Goal: Information Seeking & Learning: Compare options

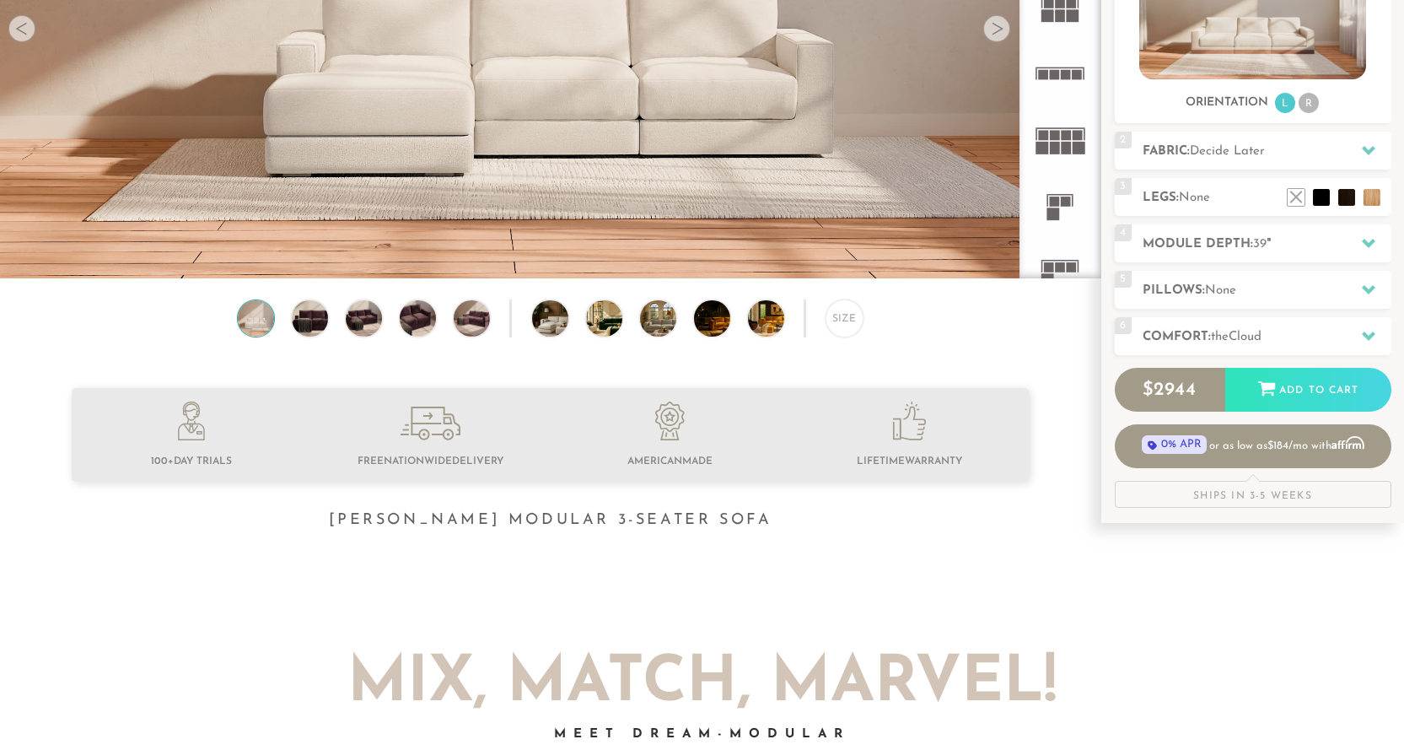
scroll to position [339, 0]
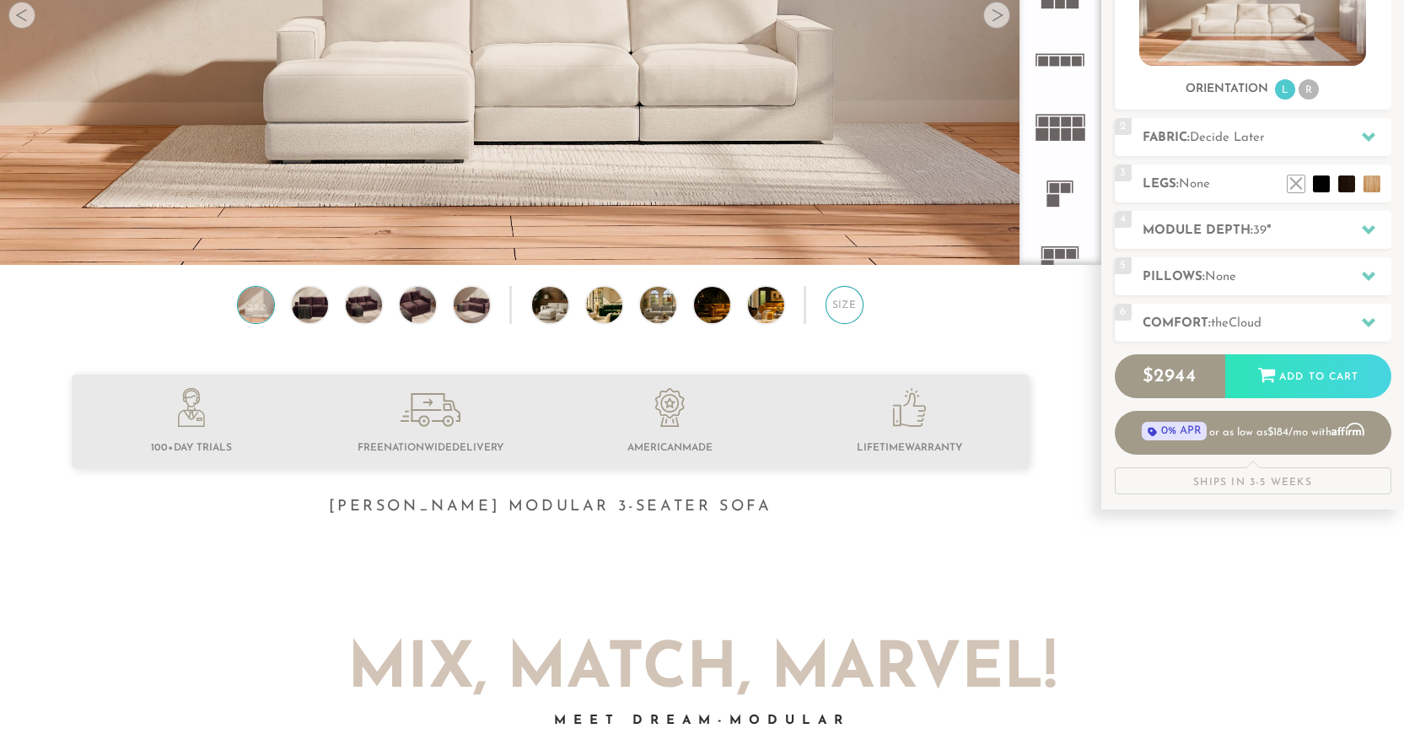
click at [836, 310] on div "Size" at bounding box center [844, 304] width 37 height 37
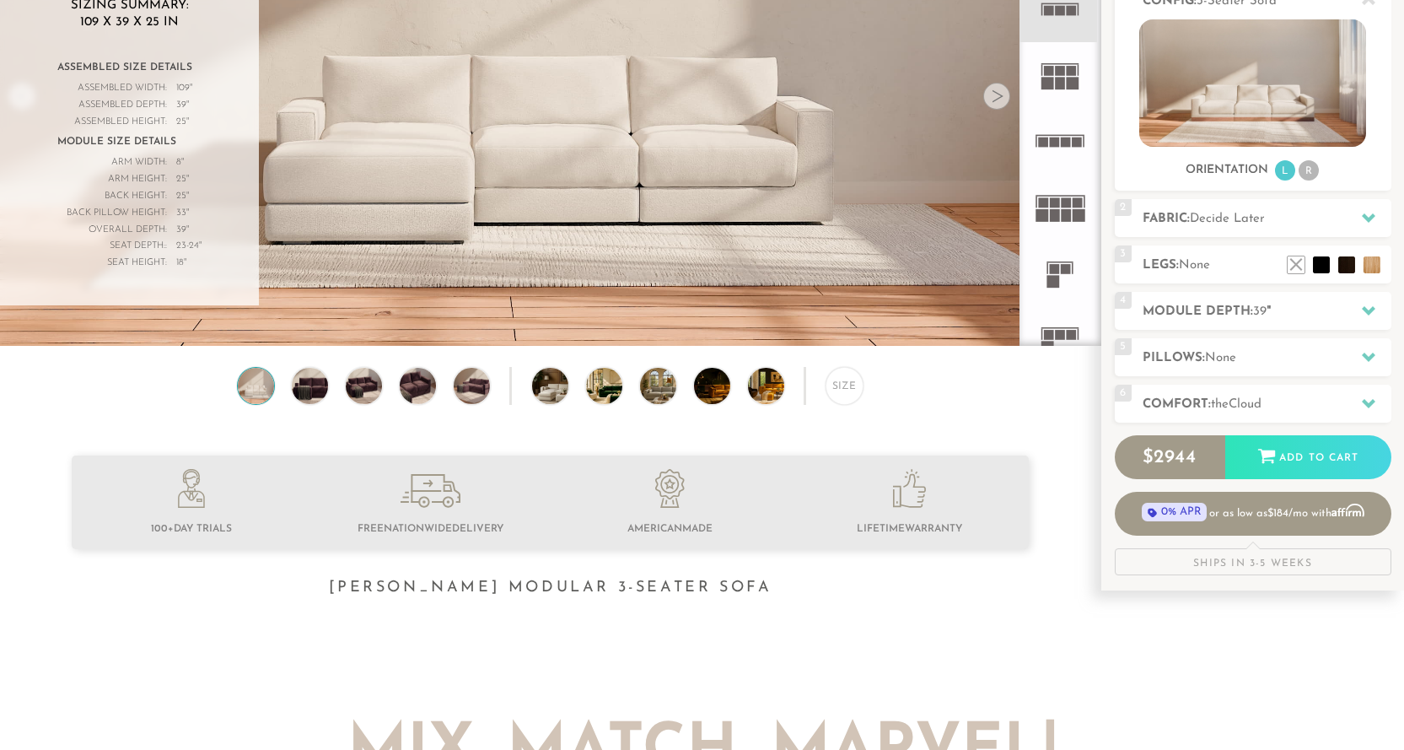
scroll to position [0, 0]
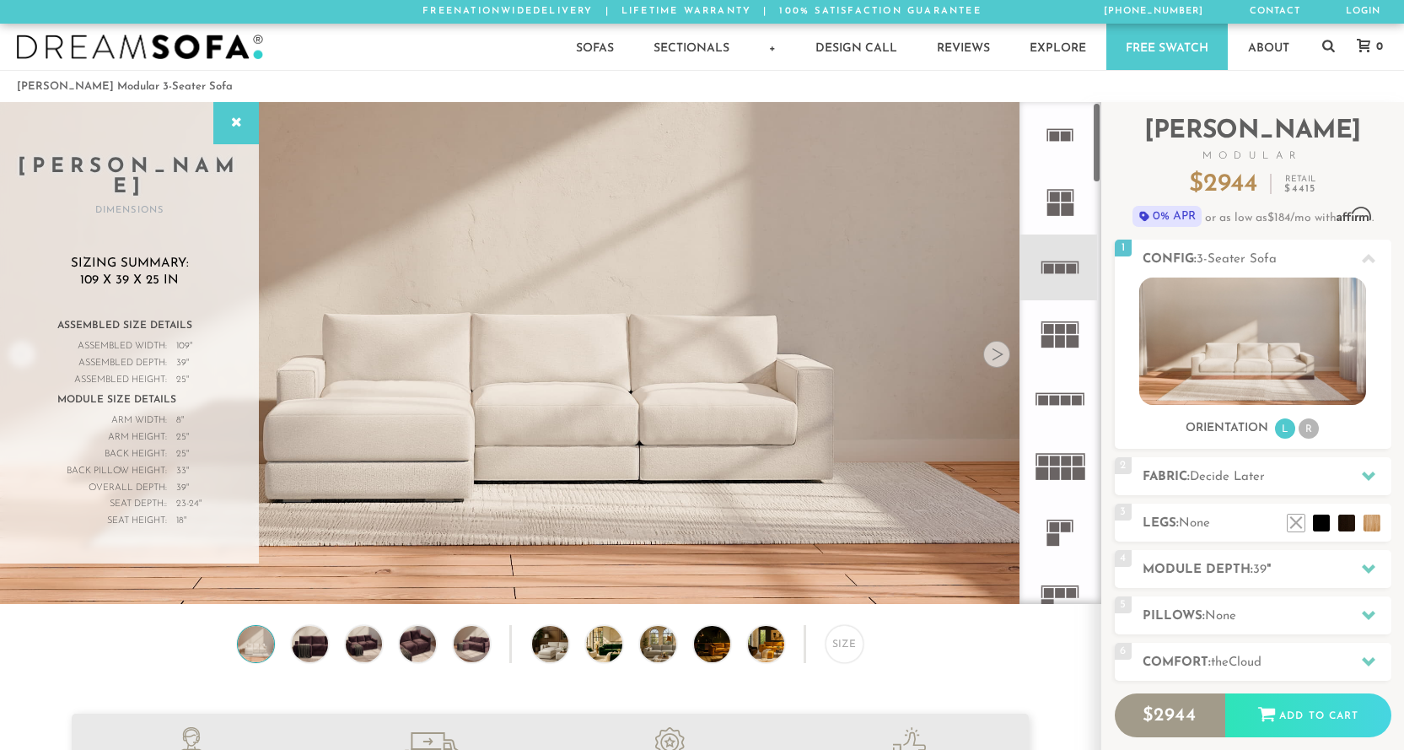
click at [1059, 331] on rect at bounding box center [1061, 329] width 10 height 10
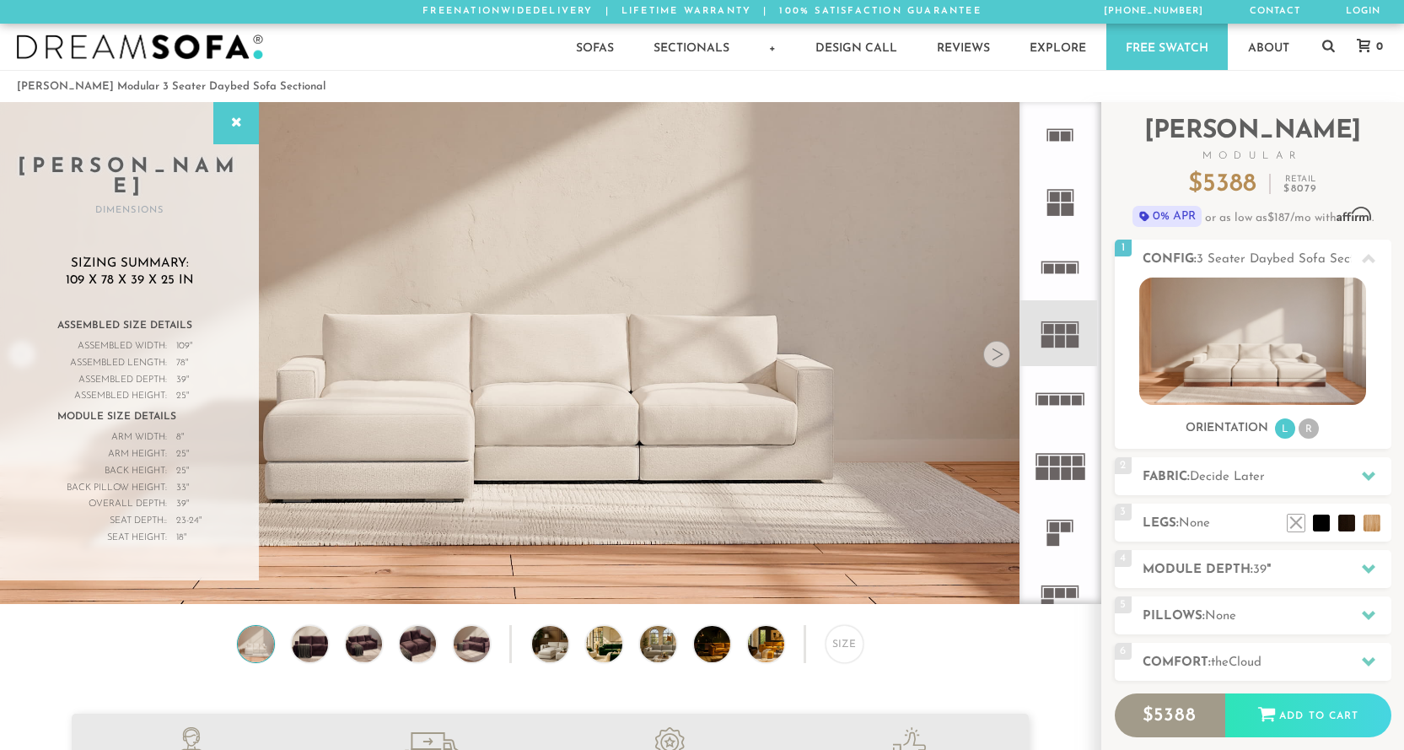
click at [1071, 401] on rect at bounding box center [1066, 400] width 10 height 10
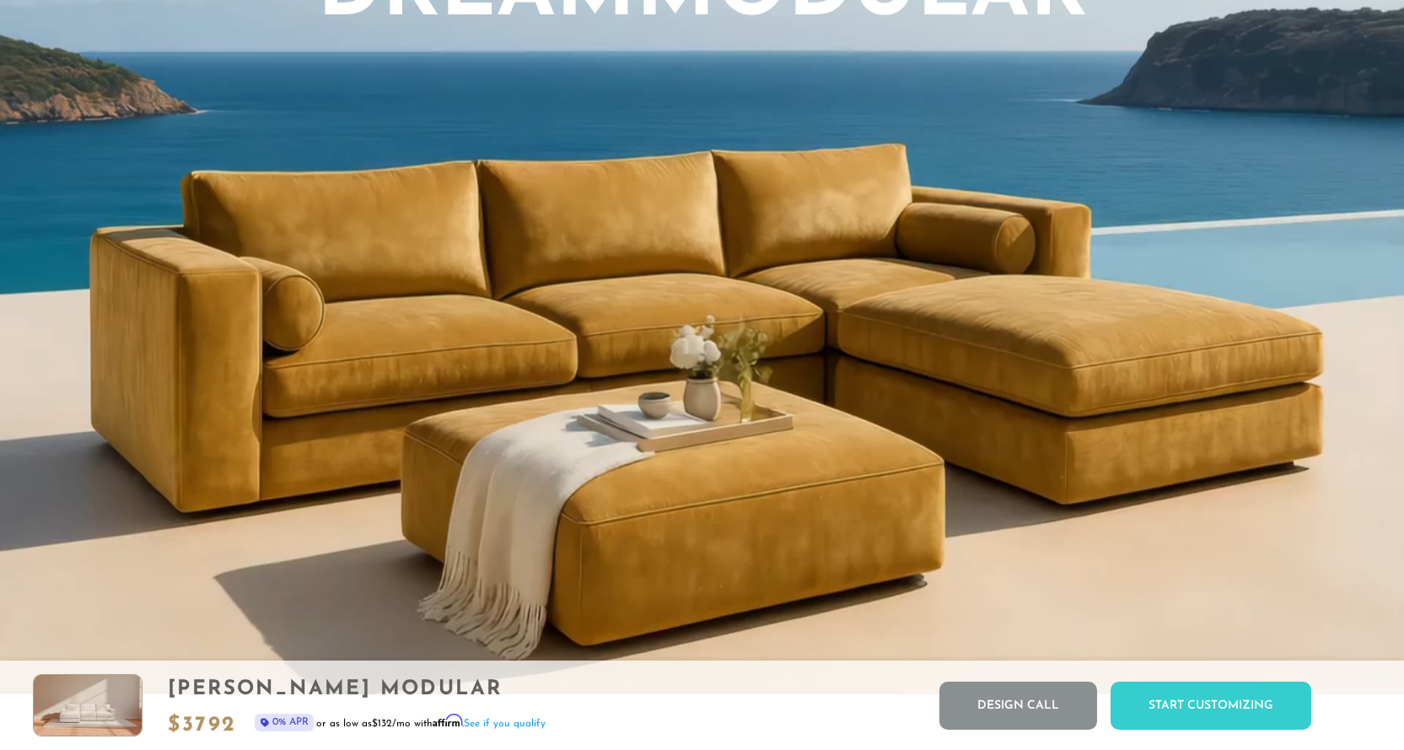
scroll to position [1889, 0]
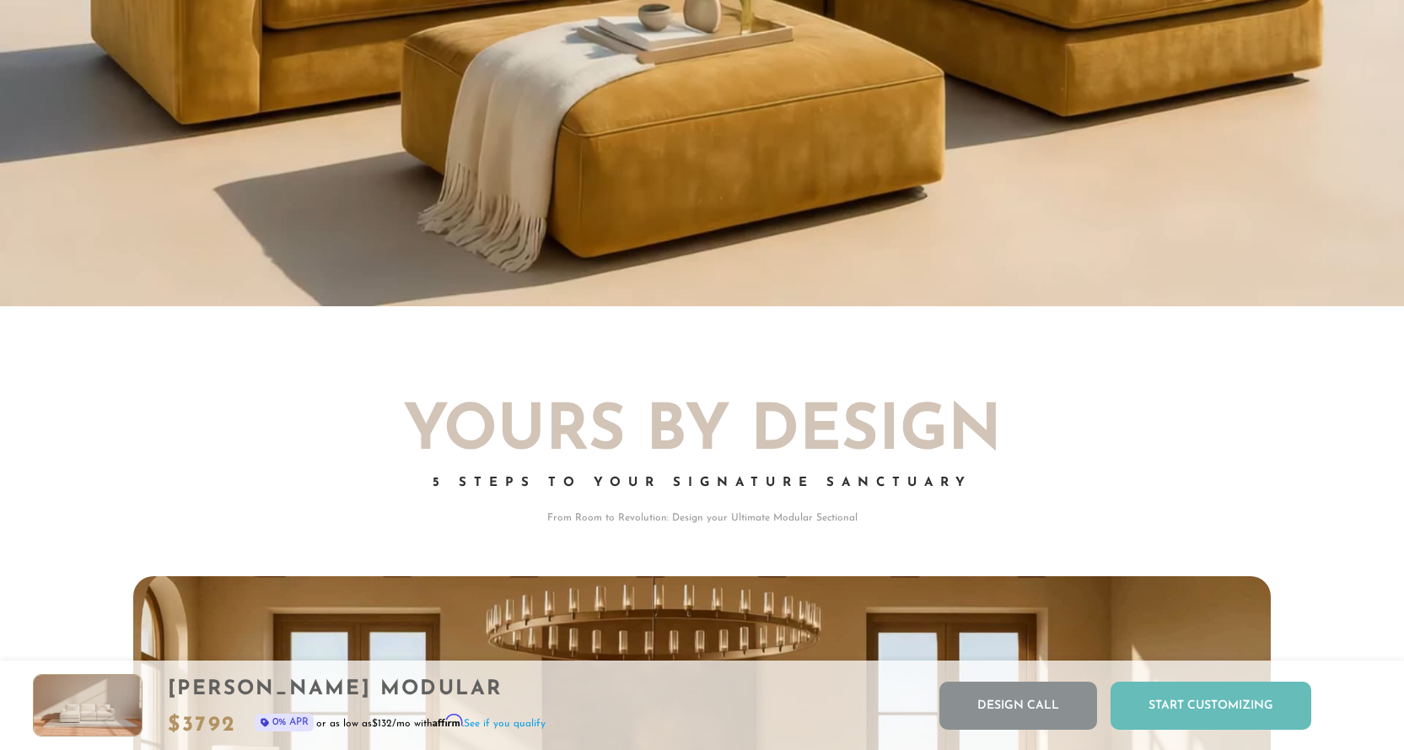
click at [1185, 707] on div "Start Customizing" at bounding box center [1211, 705] width 201 height 48
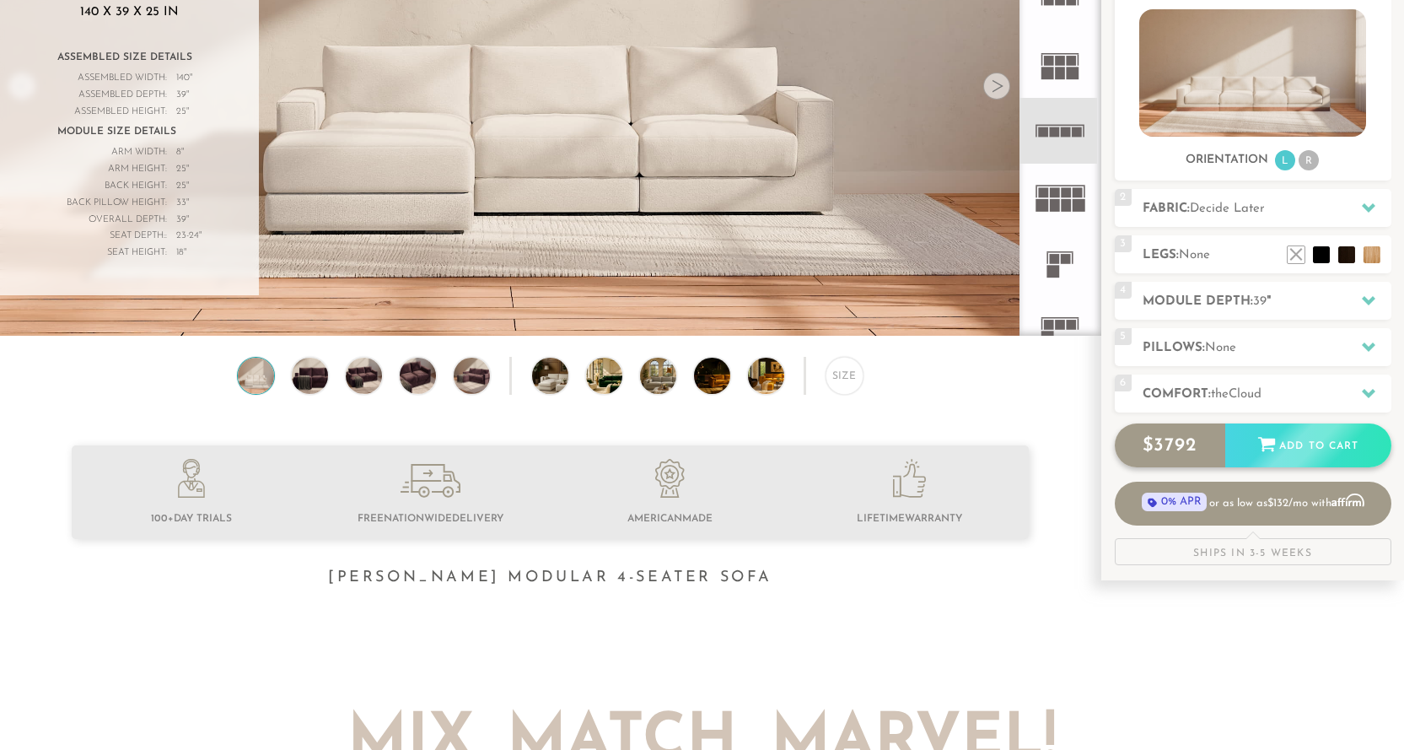
scroll to position [0, 0]
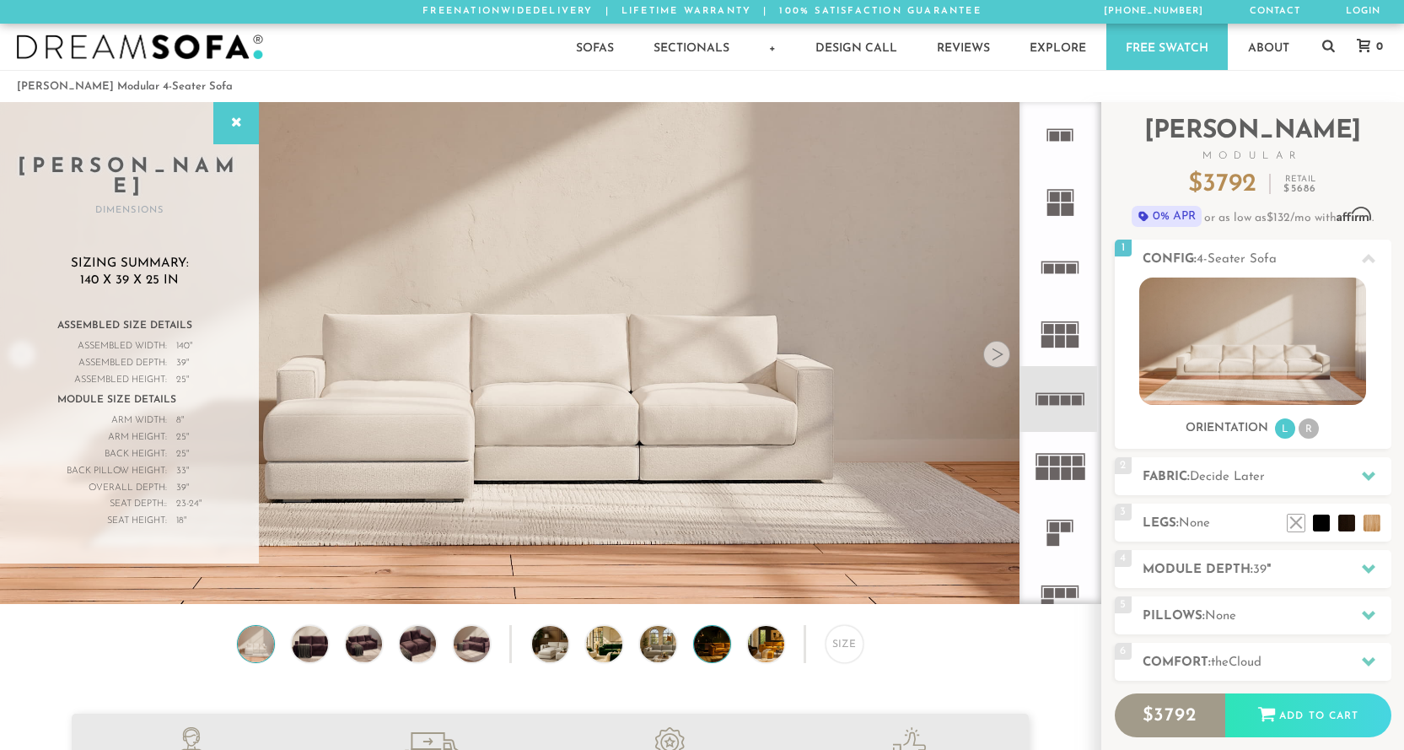
click at [717, 650] on img at bounding box center [725, 643] width 63 height 35
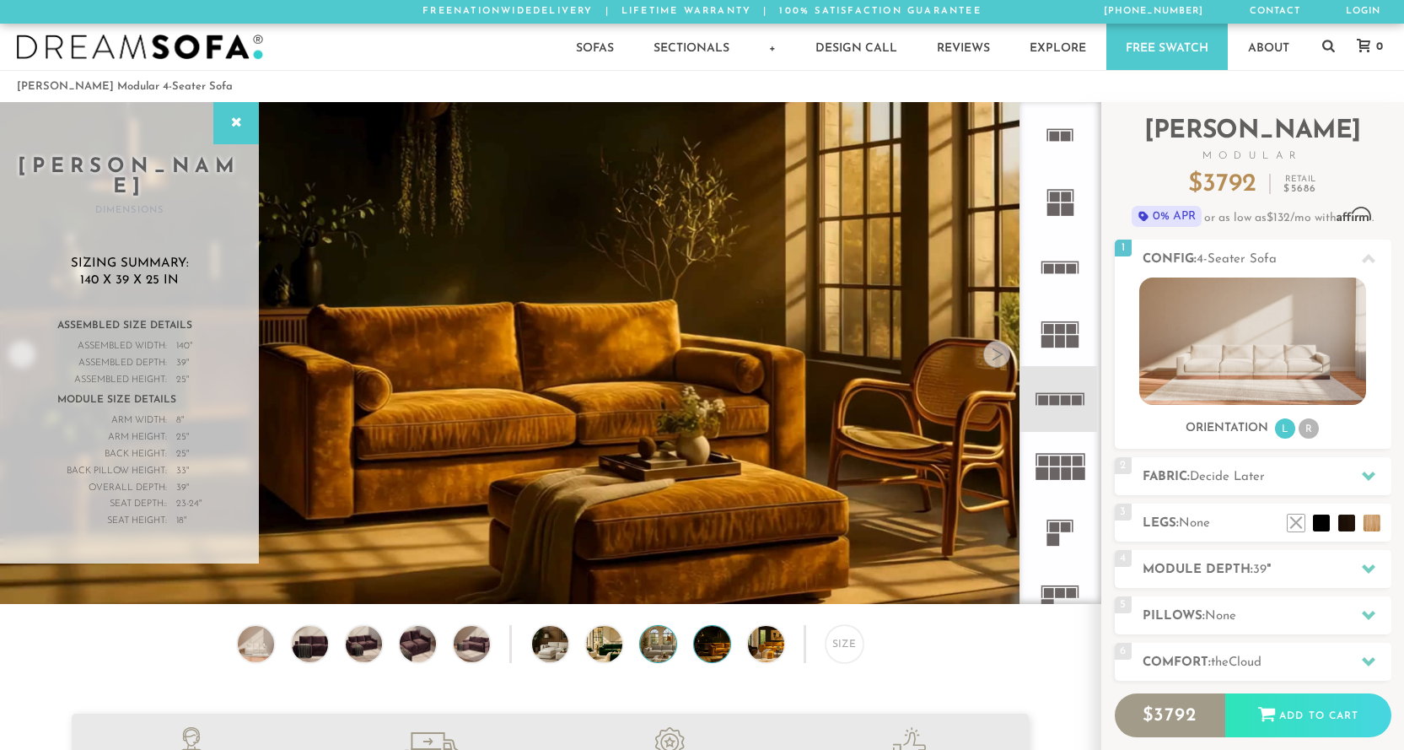
click at [669, 646] on img at bounding box center [671, 643] width 63 height 35
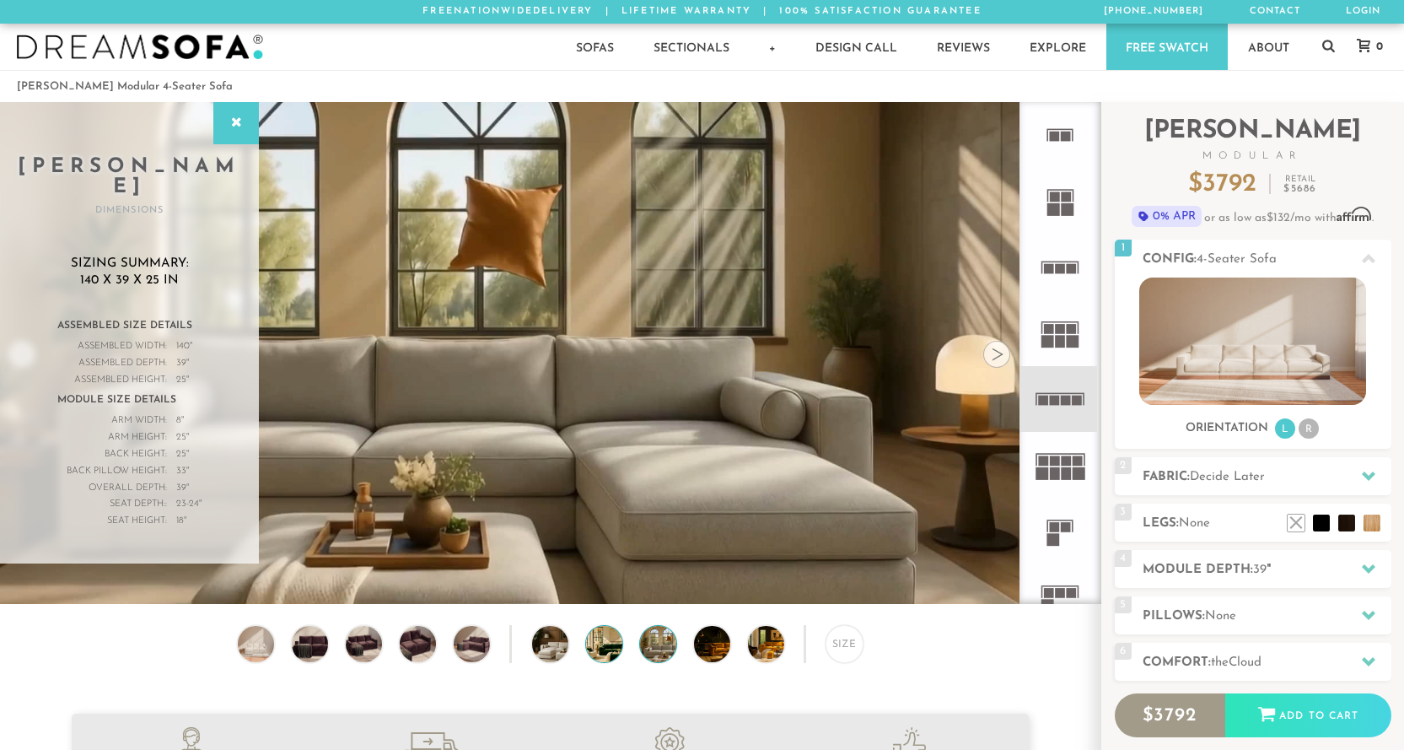
click at [594, 638] on img at bounding box center [617, 643] width 63 height 35
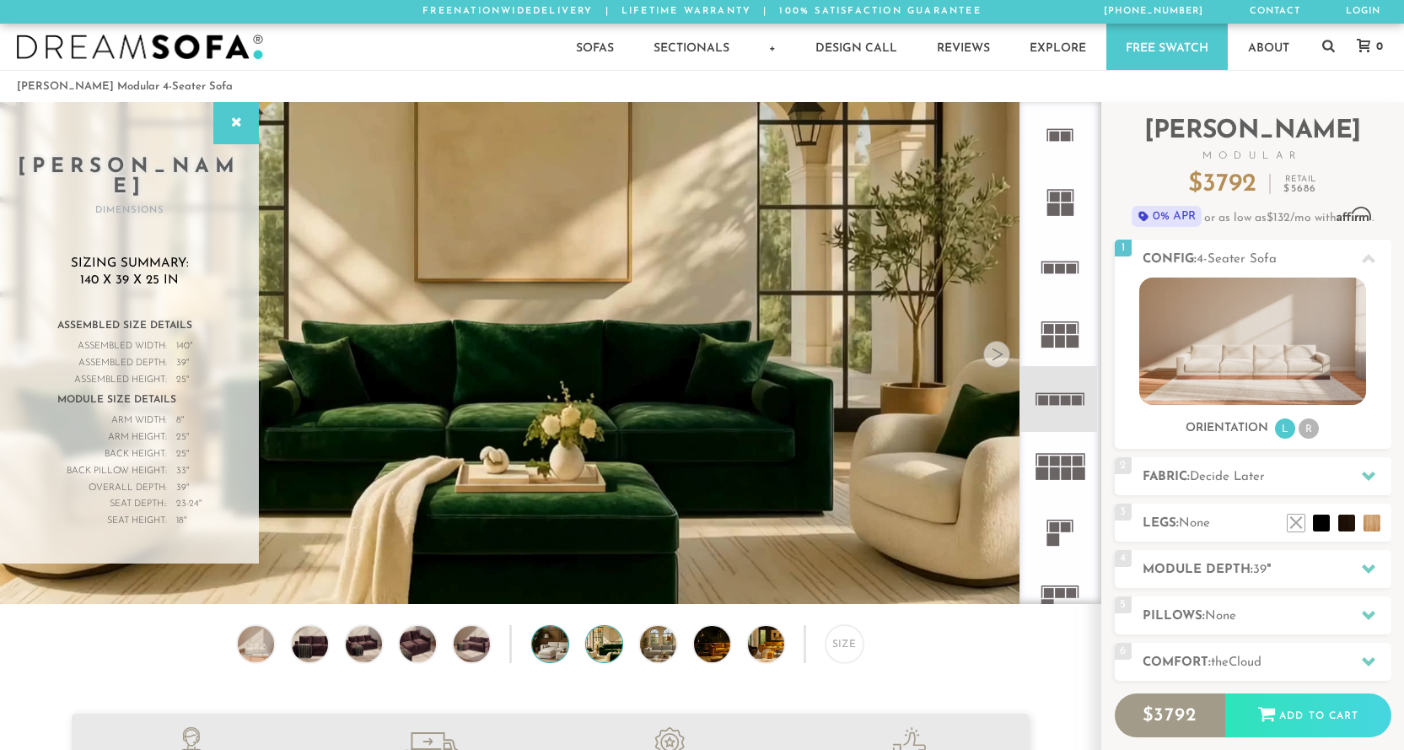
click at [541, 648] on img at bounding box center [563, 643] width 63 height 35
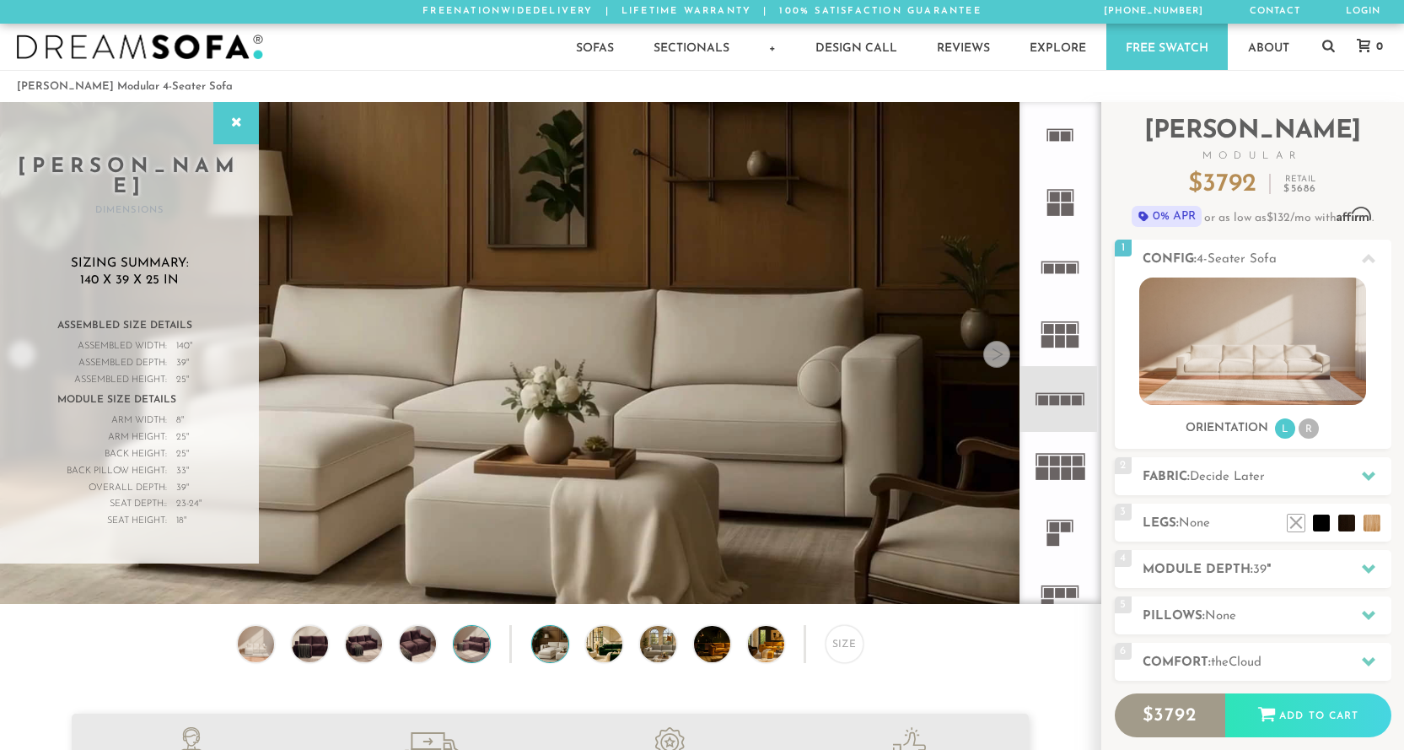
click at [483, 651] on img at bounding box center [471, 643] width 43 height 35
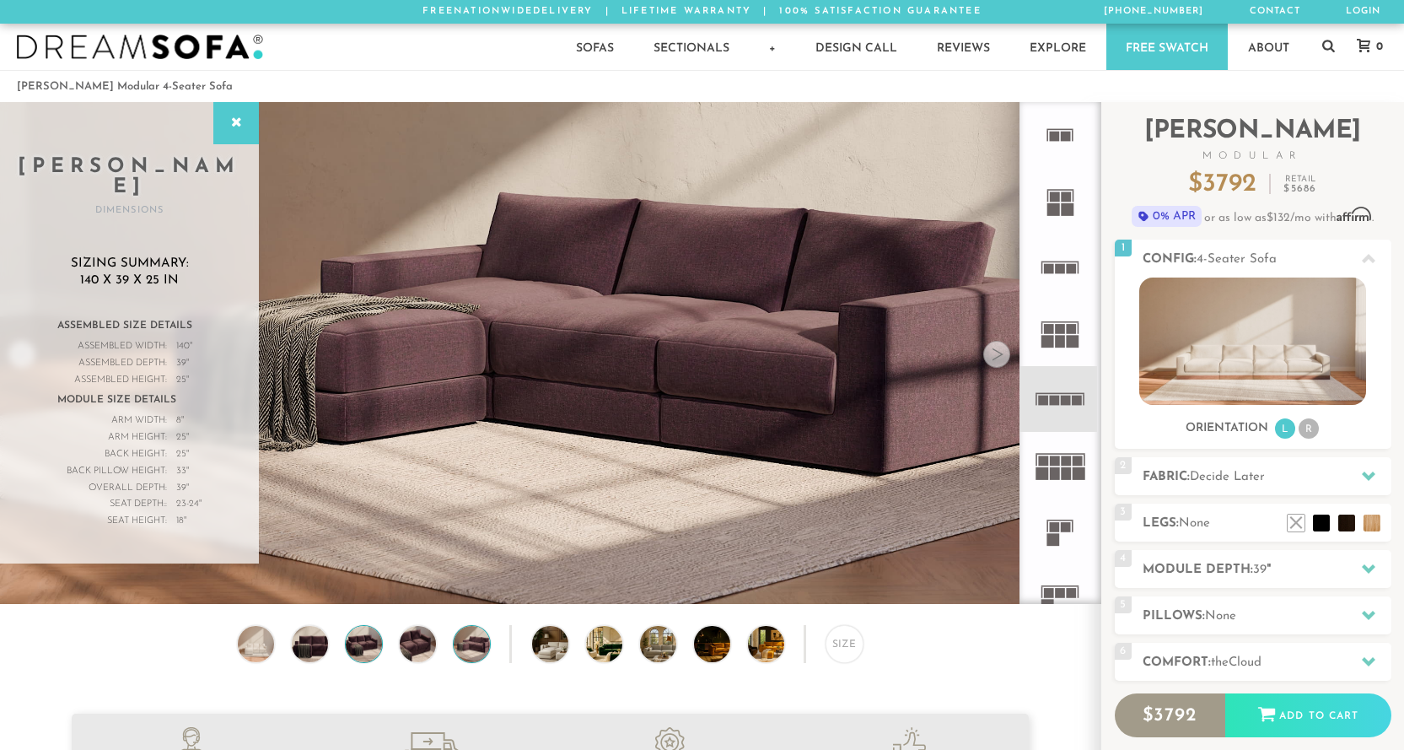
drag, startPoint x: 396, startPoint y: 641, endPoint x: 367, endPoint y: 643, distance: 29.6
click at [390, 643] on div "Size" at bounding box center [550, 648] width 1100 height 46
click at [1056, 264] on rect at bounding box center [1061, 268] width 10 height 10
